Goal: Task Accomplishment & Management: Use online tool/utility

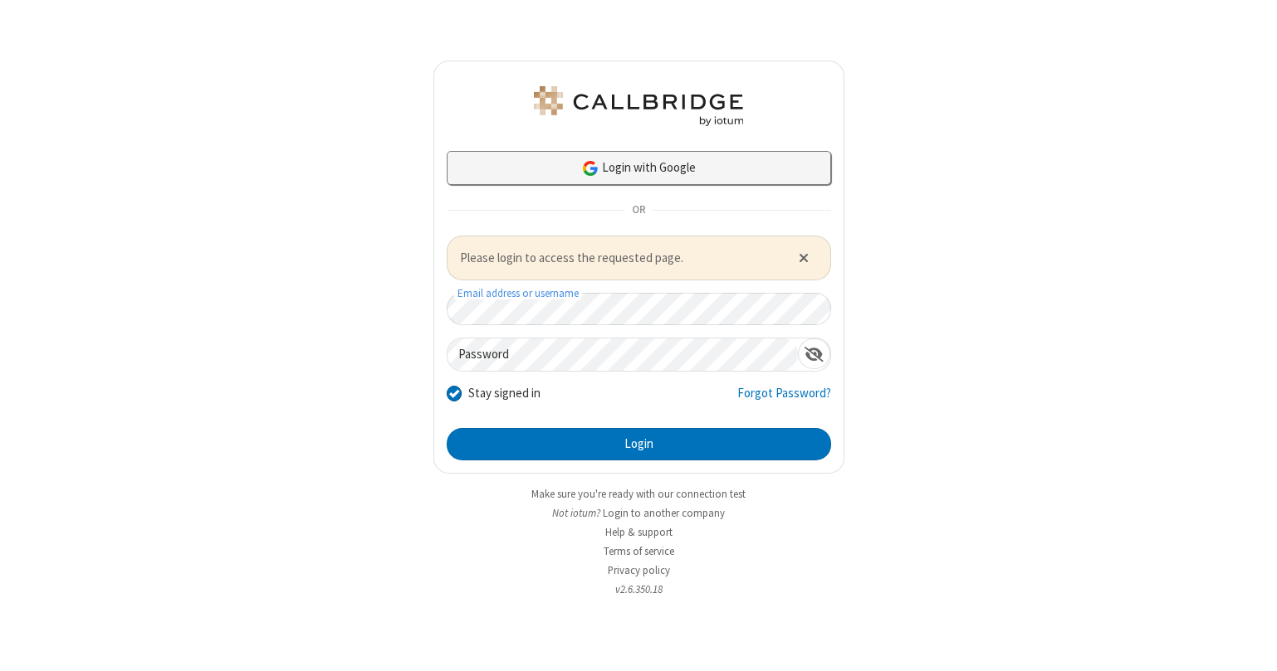
click at [662, 168] on link "Login with Google" at bounding box center [639, 167] width 384 height 33
